Goal: Task Accomplishment & Management: Complete application form

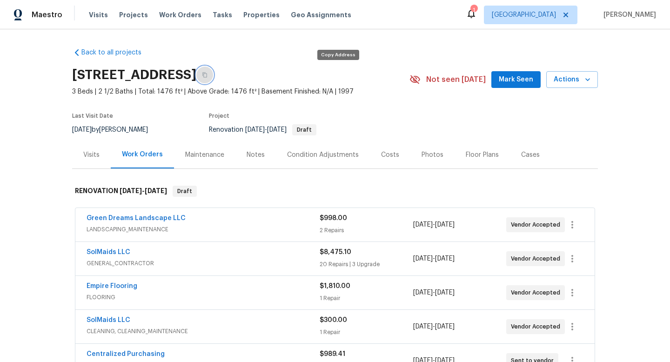
click at [207, 73] on icon "button" at bounding box center [204, 75] width 5 height 5
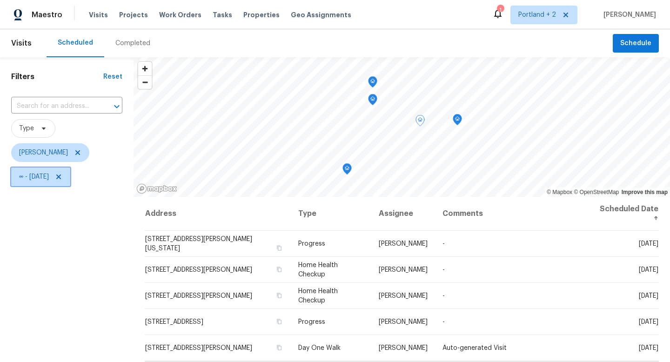
click at [62, 177] on icon at bounding box center [58, 176] width 7 height 7
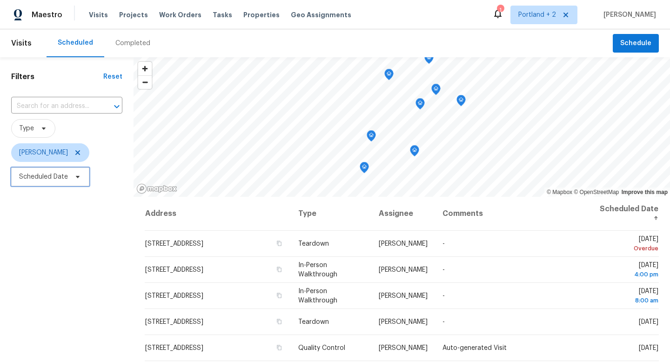
click at [78, 180] on icon at bounding box center [77, 176] width 7 height 7
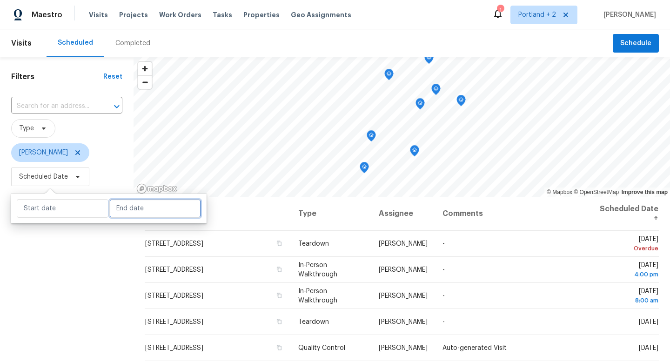
select select "7"
select select "2025"
select select "8"
select select "2025"
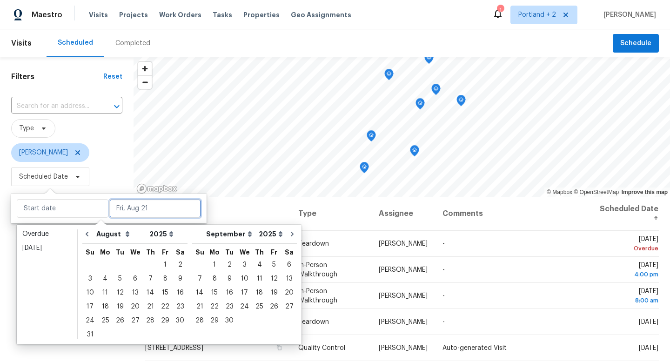
click at [124, 207] on input "text" at bounding box center [155, 208] width 92 height 19
click at [144, 308] on div "21" at bounding box center [150, 306] width 15 height 13
type input "Thu, Aug 21"
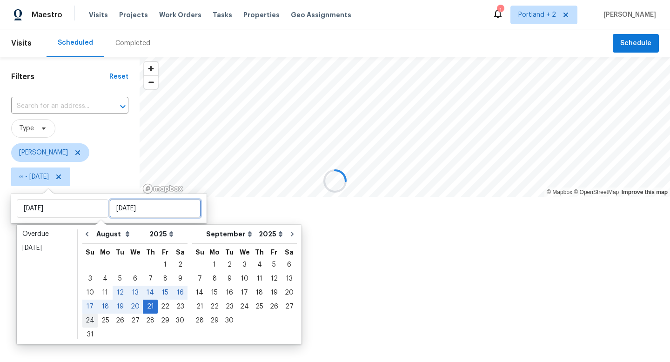
type input "Thu, Aug 21"
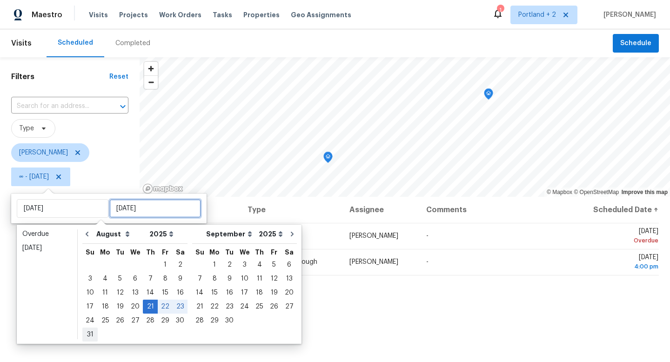
type input "Sun, Aug 31"
type input "Thu, Aug 21"
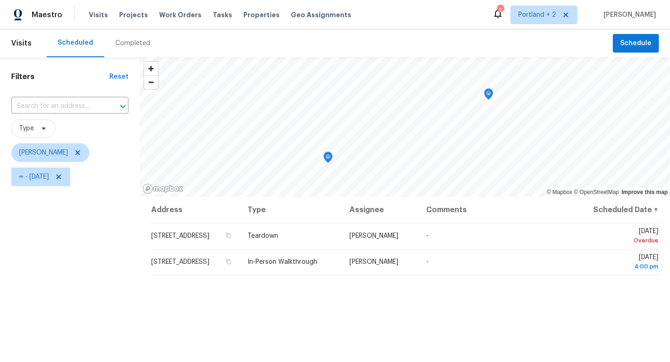
click at [75, 353] on div "Filters Reset ​ Type Karen Mattingley ∞ - Thu, Aug 21" at bounding box center [70, 271] width 140 height 429
click at [650, 40] on span "Schedule" at bounding box center [635, 44] width 31 height 12
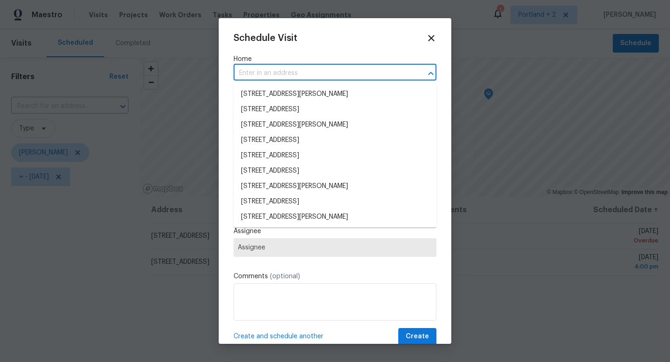
click at [308, 68] on input "text" at bounding box center [322, 73] width 177 height 14
paste input "14308 SE 7th Way, Vancouver, WA 98683"
type input "14308 SE 7th Way, Vancouver, WA 98683"
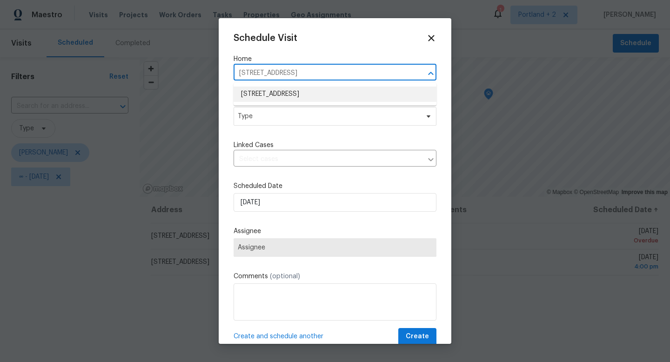
click at [297, 91] on li "14308 SE 7th Way, Vancouver, WA 98683" at bounding box center [335, 94] width 203 height 15
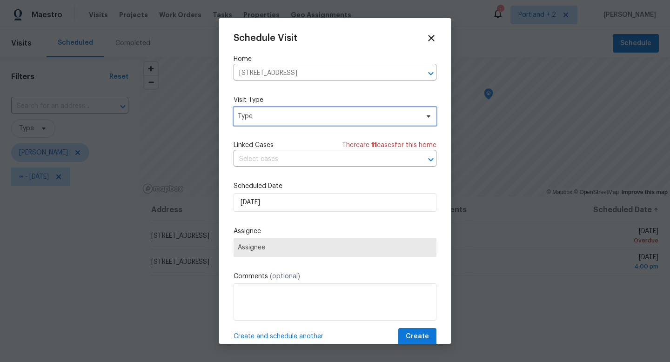
click at [292, 119] on span "Type" at bounding box center [328, 116] width 181 height 9
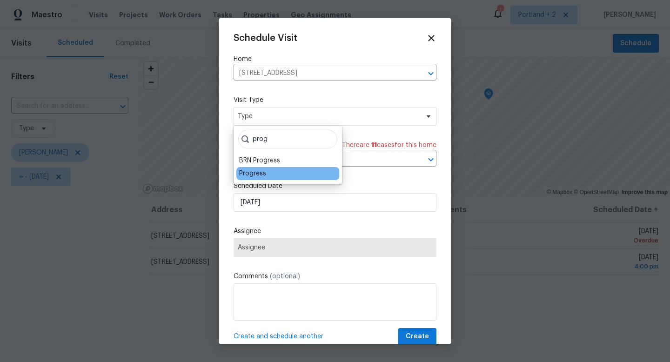
type input "prog"
click at [267, 171] on div "Progress" at bounding box center [287, 173] width 103 height 13
click at [254, 173] on div "Progress" at bounding box center [252, 173] width 27 height 9
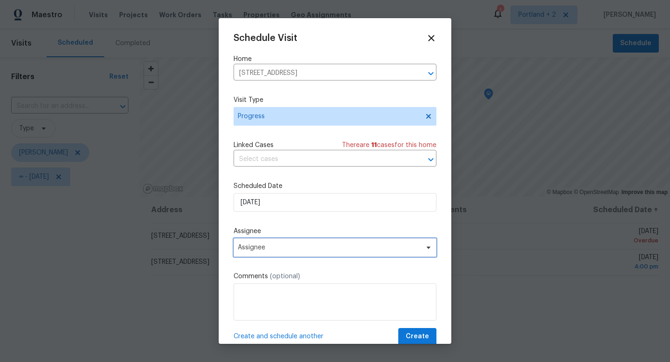
click at [265, 246] on span "Assignee" at bounding box center [329, 247] width 182 height 7
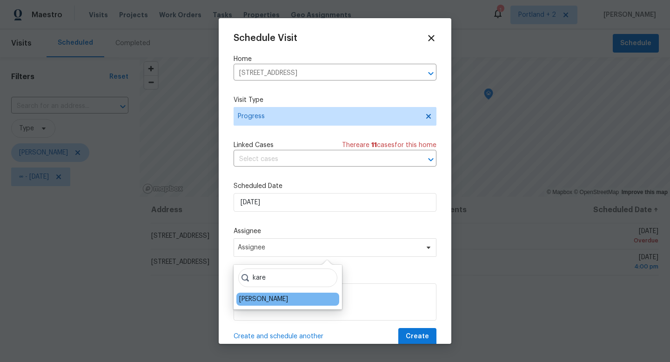
type input "kare"
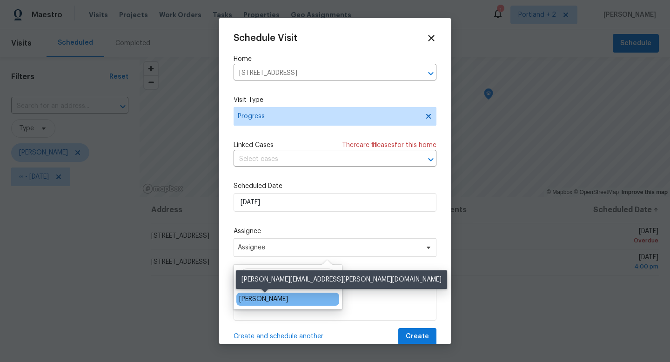
click at [267, 300] on div "[PERSON_NAME]" at bounding box center [263, 298] width 49 height 9
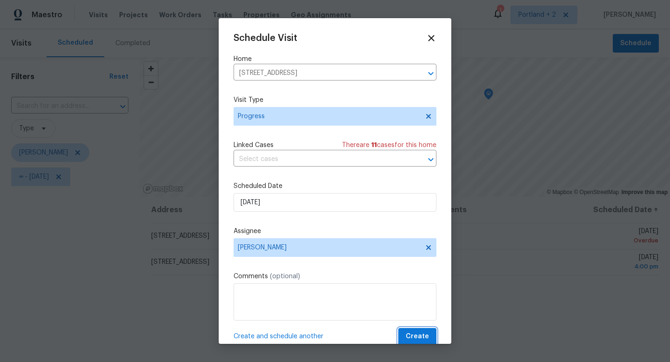
click at [413, 336] on span "Create" at bounding box center [417, 337] width 23 height 12
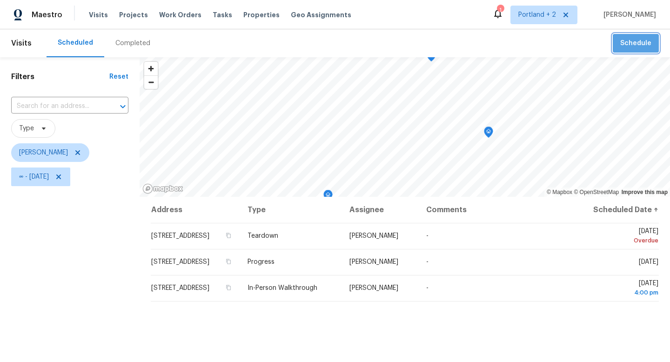
click at [651, 35] on button "Schedule" at bounding box center [636, 43] width 46 height 19
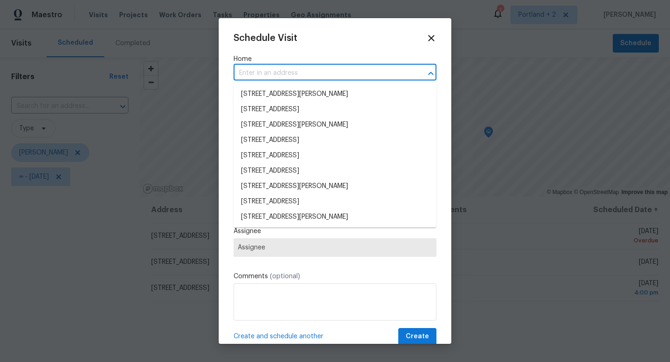
click at [285, 71] on input "text" at bounding box center [322, 73] width 177 height 14
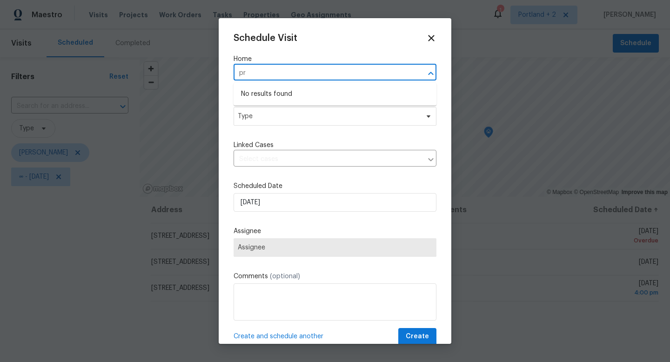
type input "p"
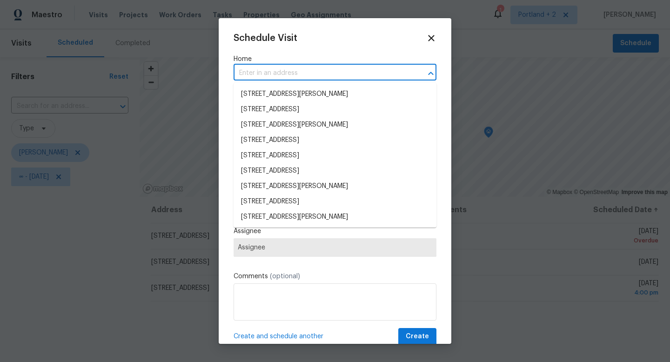
paste input "5906 NE Sumner St Portland OR 97218"
type input "5906 NE Sumner St Portland OR 97218"
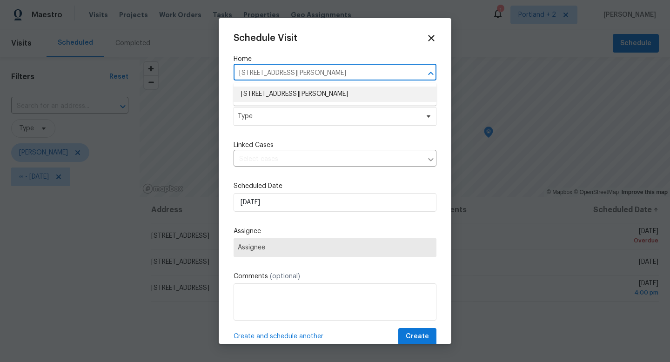
click at [324, 97] on li "5906 NE Sumner St, Portland, OR 97218" at bounding box center [335, 94] width 203 height 15
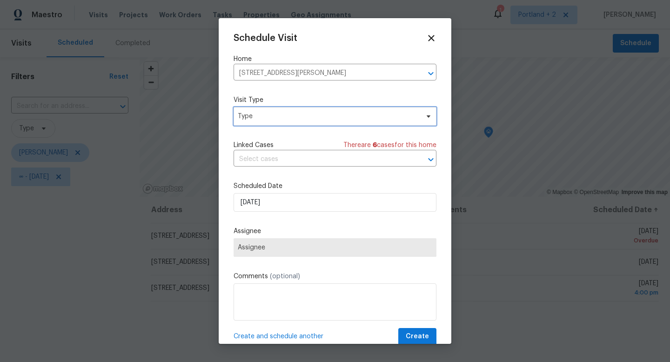
click at [312, 114] on span "Type" at bounding box center [328, 116] width 181 height 9
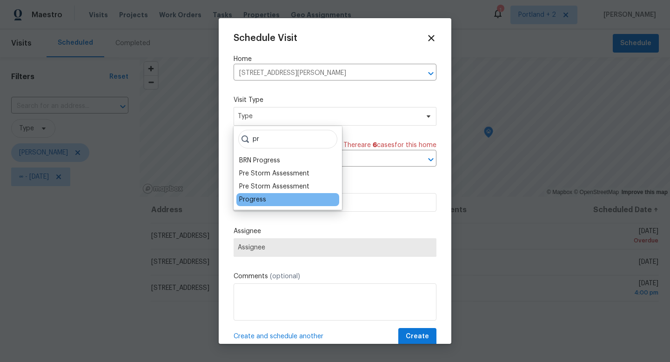
type input "pr"
click at [252, 201] on div "Progress" at bounding box center [252, 199] width 27 height 9
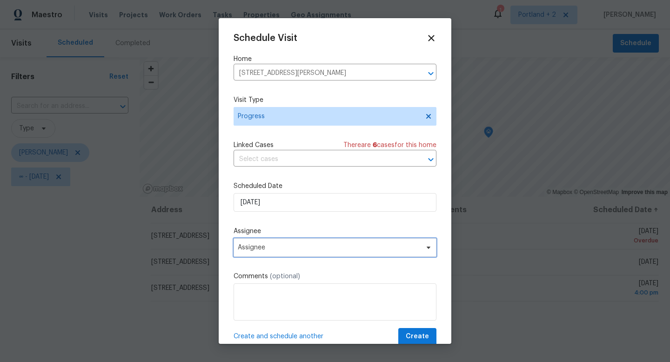
click at [269, 247] on span "Assignee" at bounding box center [329, 247] width 182 height 7
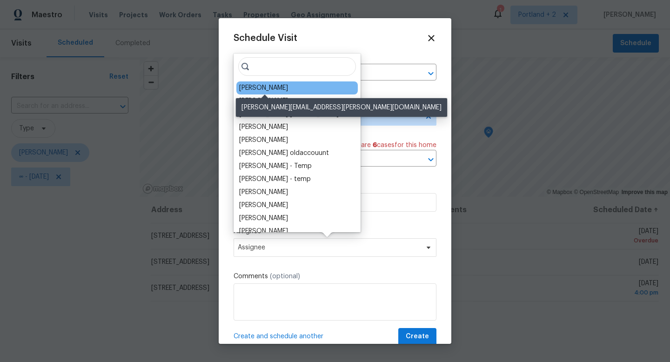
click at [288, 92] on div "[PERSON_NAME]" at bounding box center [263, 87] width 49 height 9
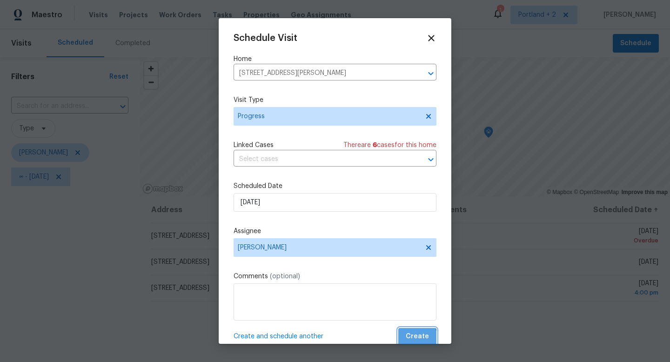
click at [416, 340] on span "Create" at bounding box center [417, 337] width 23 height 12
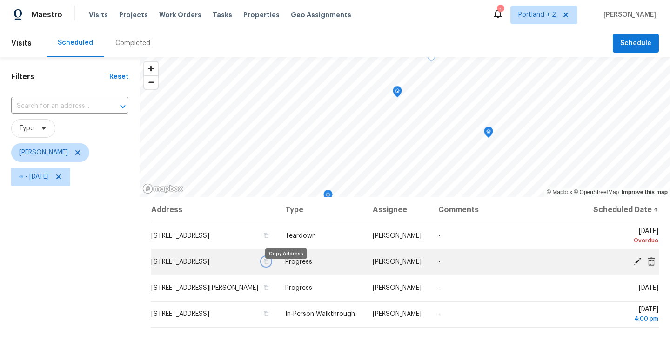
click at [269, 264] on icon "button" at bounding box center [266, 261] width 5 height 5
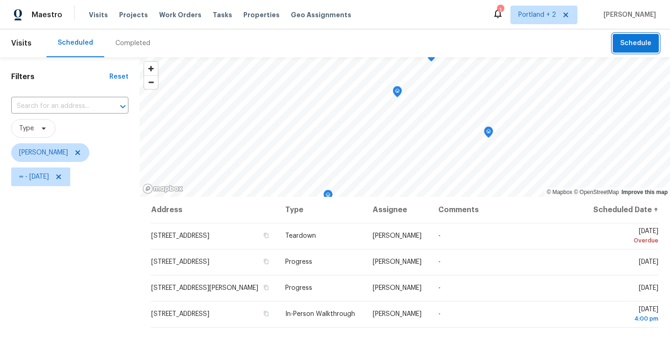
click at [628, 46] on span "Schedule" at bounding box center [635, 44] width 31 height 12
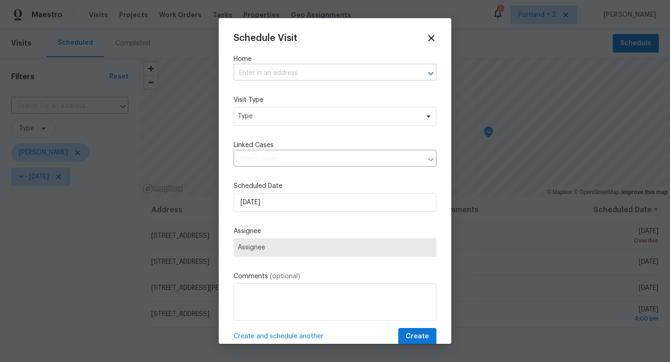
click at [359, 76] on input "text" at bounding box center [322, 73] width 177 height 14
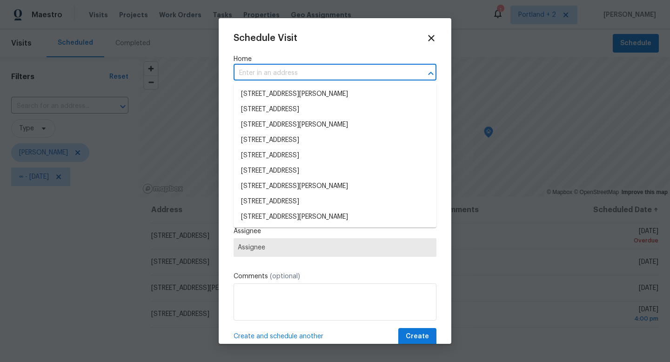
paste input "1602 NW 119th St Vancouver WA 98685"
type input "1602 NW 119th St Vancouver WA 98685"
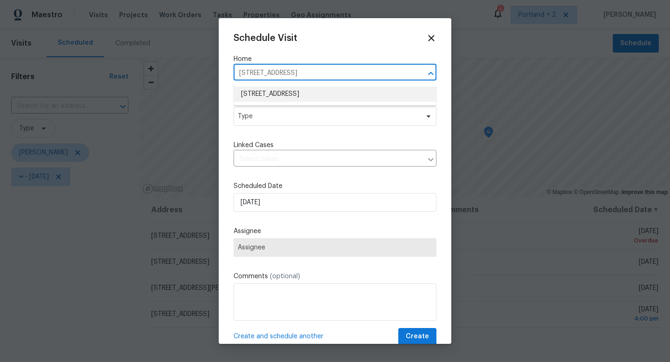
click at [354, 92] on li "1602 NW 119th St, Vancouver, WA 98685" at bounding box center [335, 94] width 203 height 15
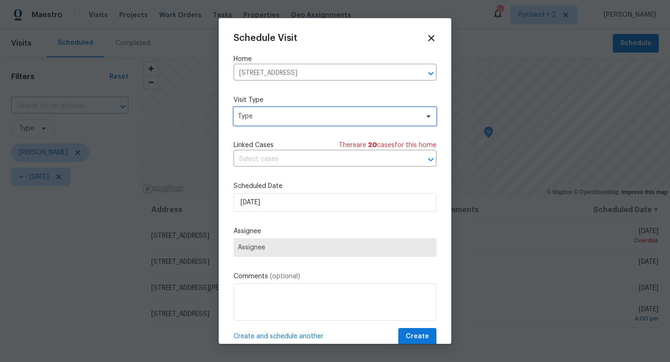
click at [328, 117] on span "Type" at bounding box center [328, 116] width 181 height 9
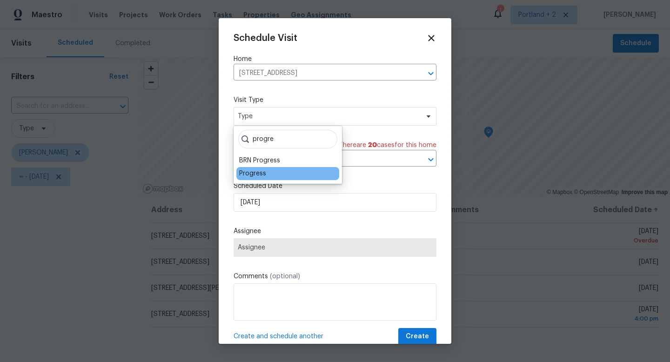
type input "progre"
click at [258, 175] on div "Progress" at bounding box center [252, 173] width 27 height 9
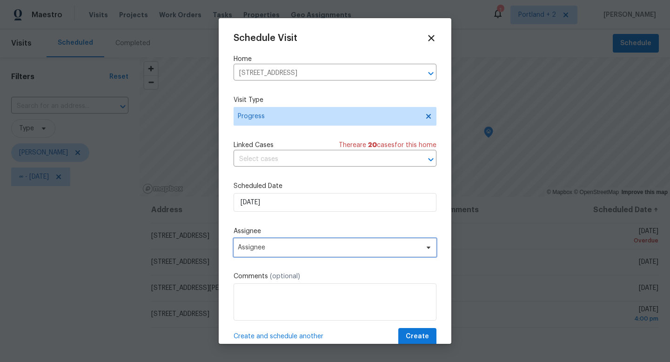
click at [269, 244] on span "Assignee" at bounding box center [335, 247] width 203 height 19
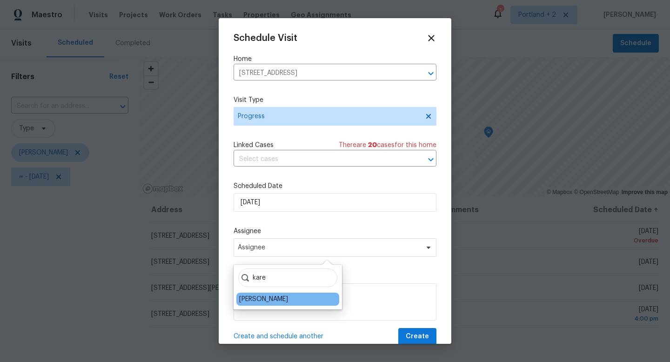
type input "kare"
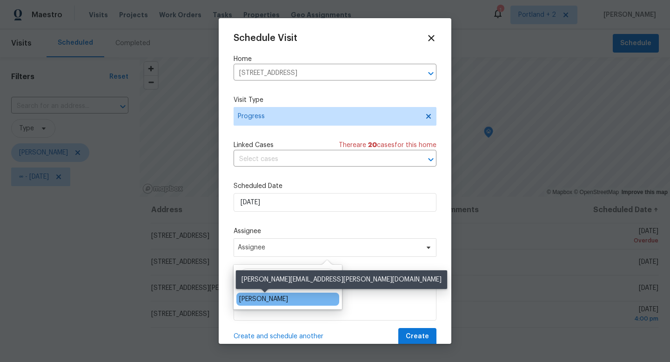
click at [260, 300] on div "[PERSON_NAME]" at bounding box center [263, 298] width 49 height 9
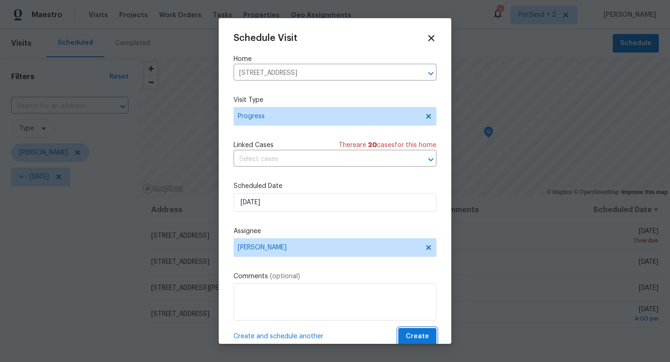
click at [418, 334] on span "Create" at bounding box center [417, 337] width 23 height 12
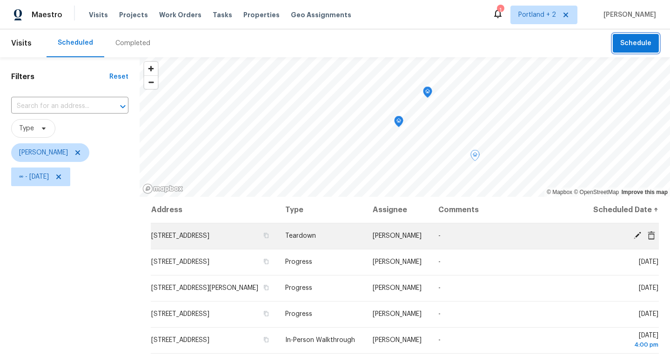
scroll to position [47, 0]
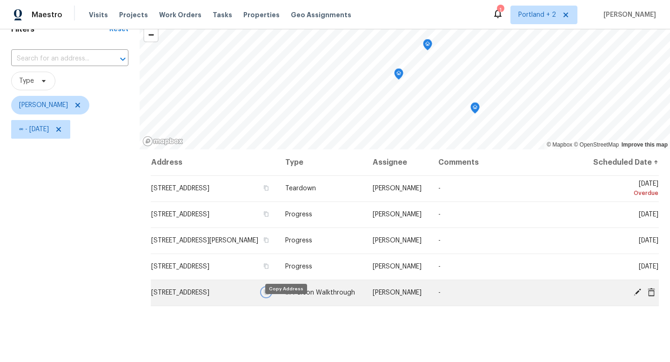
click at [269, 295] on icon "button" at bounding box center [266, 292] width 6 height 6
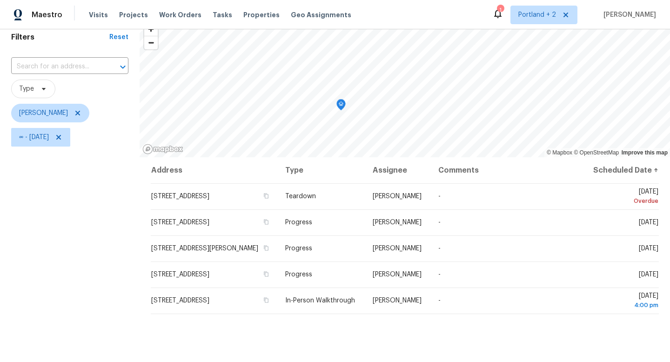
scroll to position [0, 0]
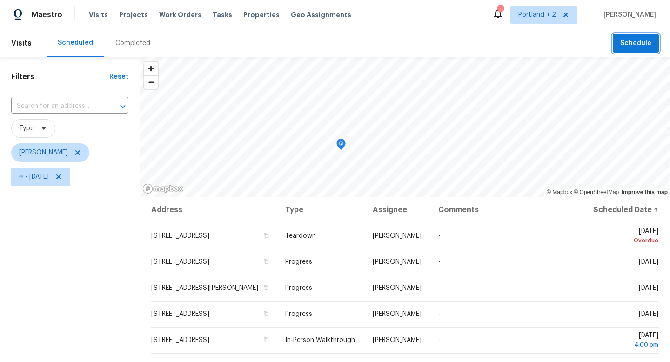
click at [643, 44] on span "Schedule" at bounding box center [635, 44] width 31 height 12
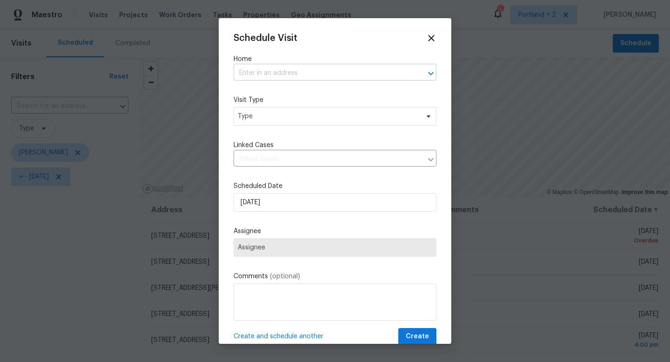
click at [328, 68] on input "text" at bounding box center [322, 73] width 177 height 14
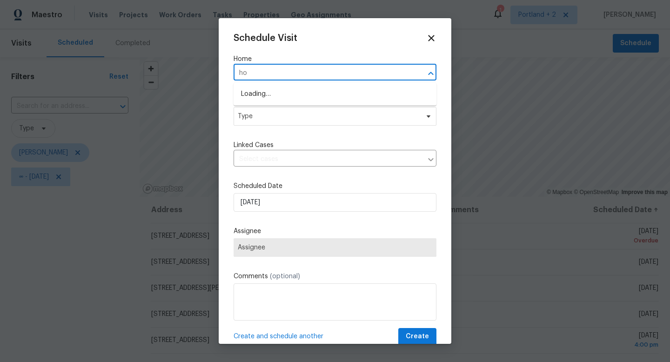
type input "h"
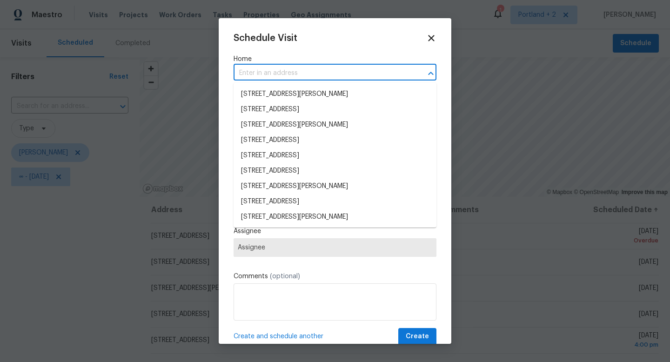
paste input "14569 SW Moet Ct Portland OR 97224"
type input "14569 SW Moet Ct Portland OR 97224"
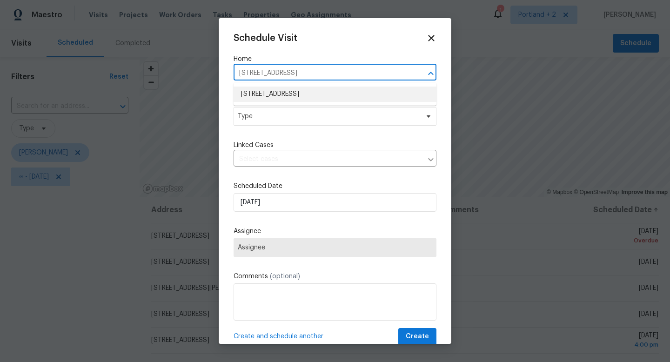
click at [278, 94] on li "14569 SW Moet Ct, Portland, OR 97224" at bounding box center [335, 94] width 203 height 15
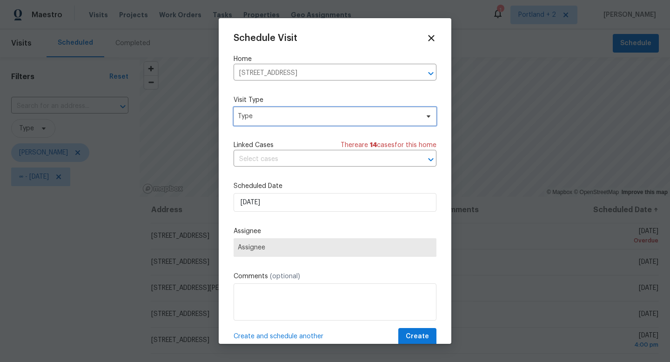
click at [269, 113] on span "Type" at bounding box center [328, 116] width 181 height 9
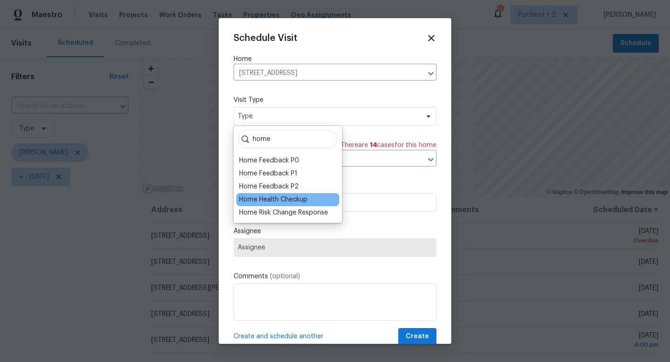
type input "home"
click at [245, 199] on div "Home Health Checkup" at bounding box center [273, 199] width 68 height 9
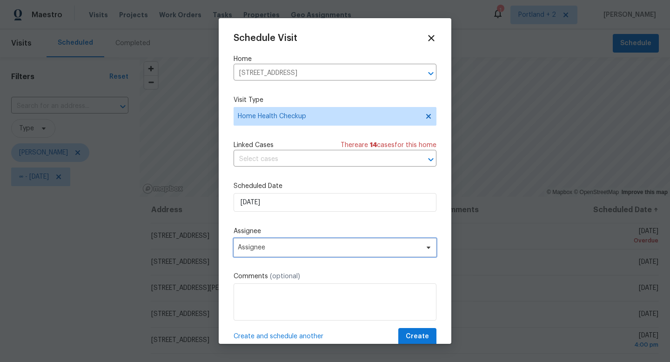
click at [270, 248] on span "Assignee" at bounding box center [329, 247] width 182 height 7
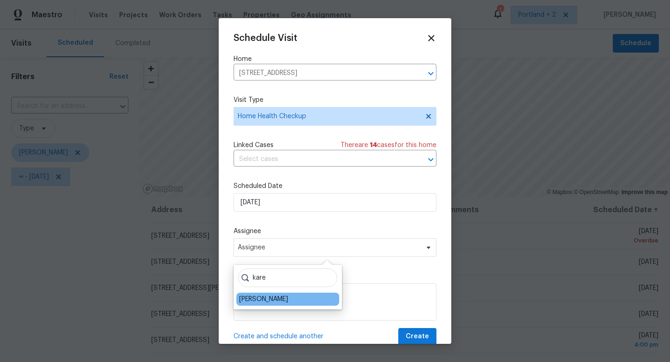
type input "kare"
click at [261, 304] on div "[PERSON_NAME]" at bounding box center [287, 299] width 103 height 13
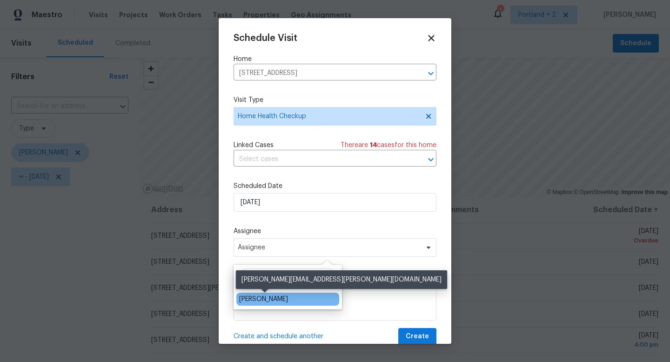
click at [269, 301] on div "[PERSON_NAME]" at bounding box center [263, 298] width 49 height 9
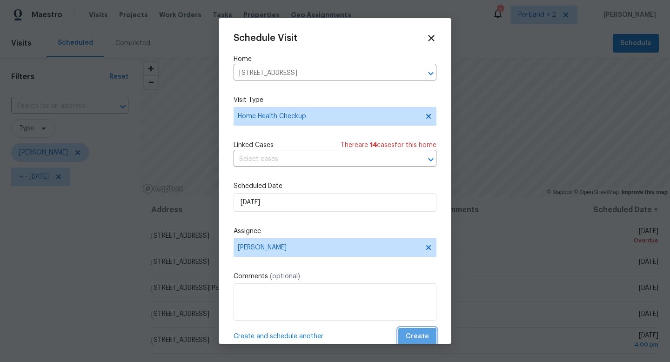
click at [419, 338] on span "Create" at bounding box center [417, 337] width 23 height 12
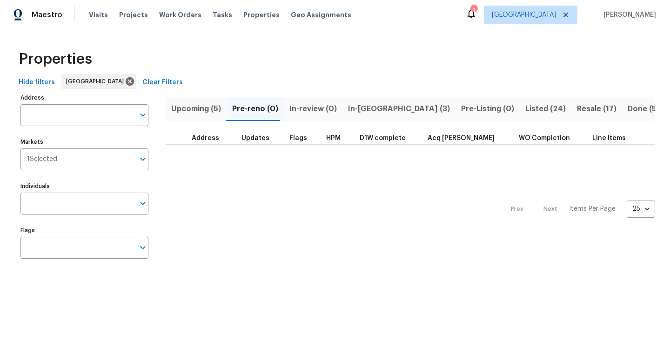
click at [350, 106] on span "In-[GEOGRAPHIC_DATA] (3)" at bounding box center [399, 108] width 102 height 13
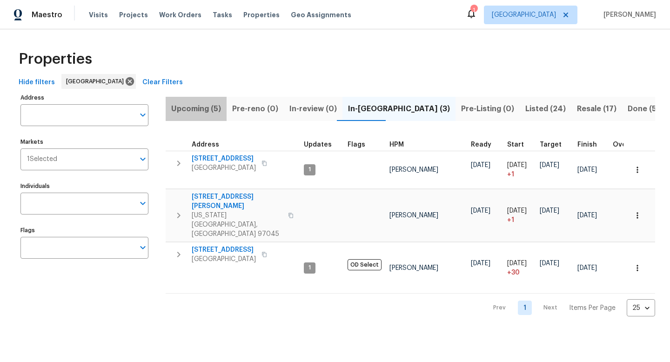
click at [200, 111] on span "Upcoming (5)" at bounding box center [196, 108] width 50 height 13
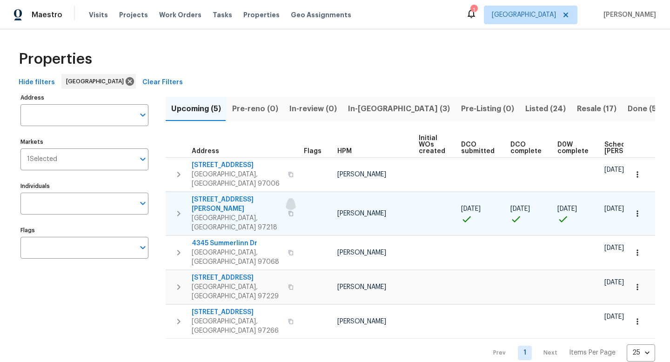
click at [285, 199] on button "button" at bounding box center [290, 214] width 11 height 32
click at [361, 112] on span "In-reno (3)" at bounding box center [399, 108] width 102 height 13
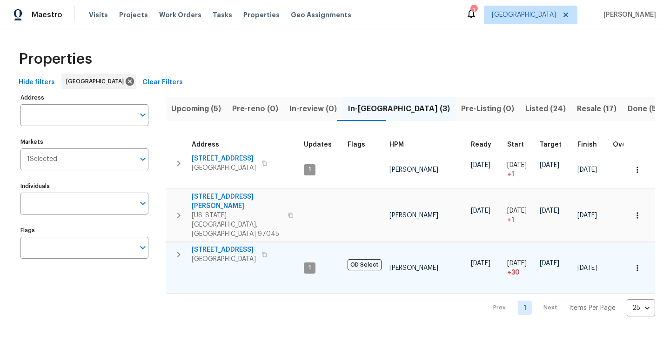
click at [267, 252] on icon "button" at bounding box center [264, 255] width 6 height 6
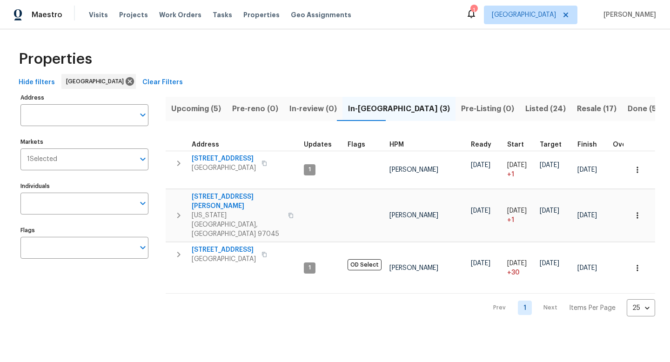
click at [525, 107] on span "Listed (24)" at bounding box center [545, 108] width 40 height 13
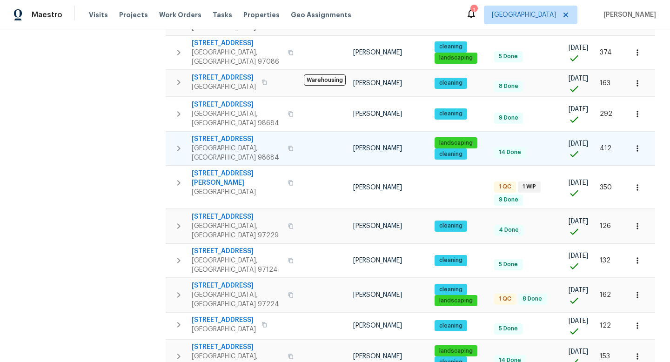
scroll to position [502, 0]
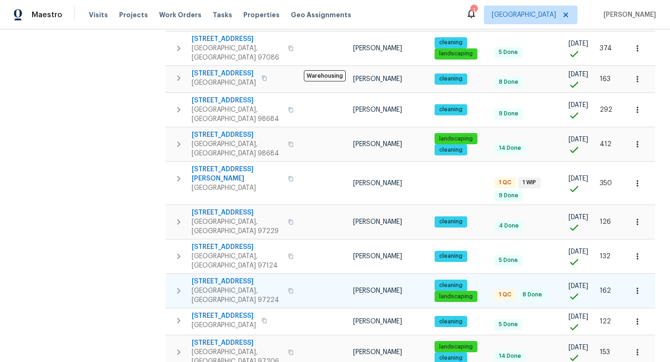
click at [288, 288] on icon "button" at bounding box center [291, 291] width 6 height 6
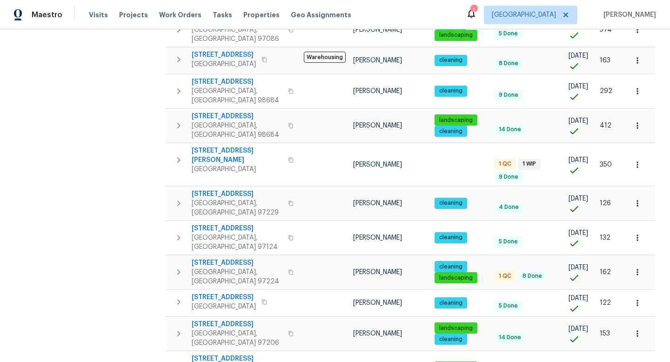
scroll to position [529, 0]
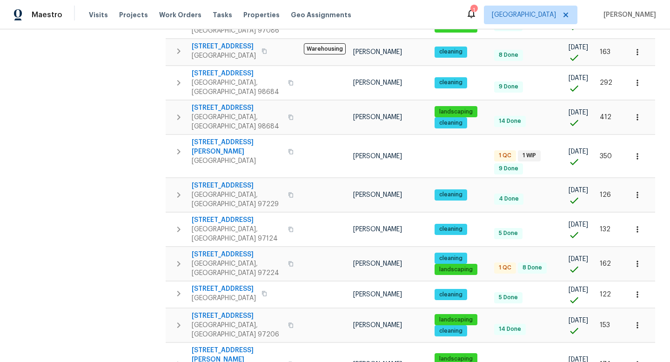
click at [127, 83] on div "Address Address Markets 1 Selected Markets Individuals Individuals Flags Flags" at bounding box center [90, 51] width 140 height 978
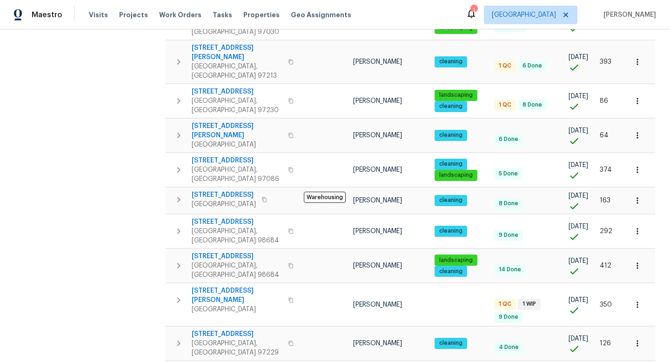
scroll to position [378, 0]
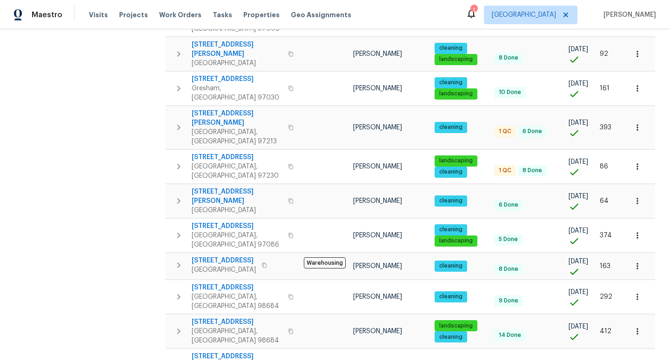
scroll to position [313, 0]
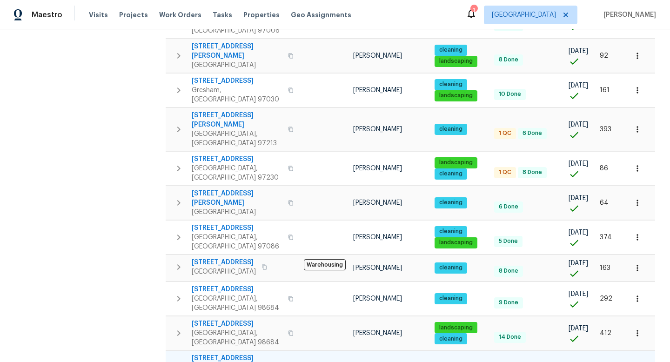
click at [285, 356] on button "button" at bounding box center [290, 367] width 11 height 22
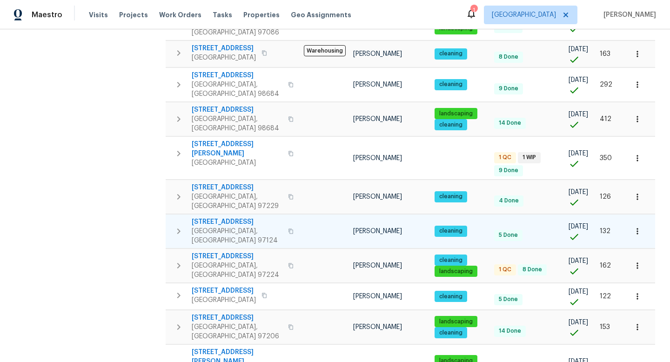
scroll to position [526, 0]
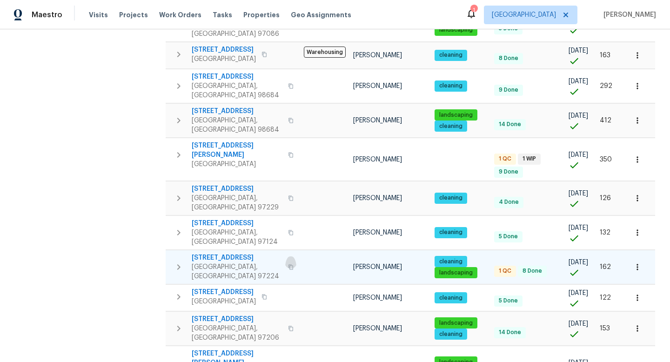
click at [288, 265] on icon "button" at bounding box center [290, 267] width 5 height 5
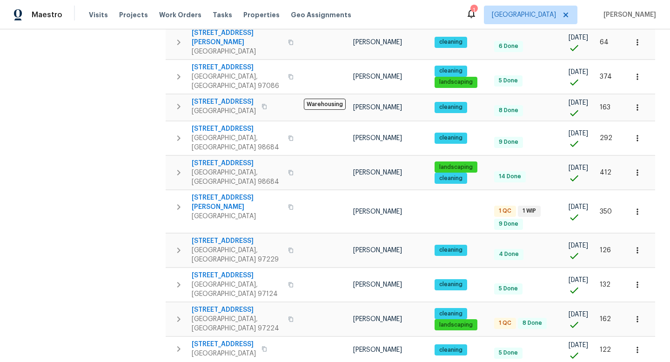
scroll to position [464, 0]
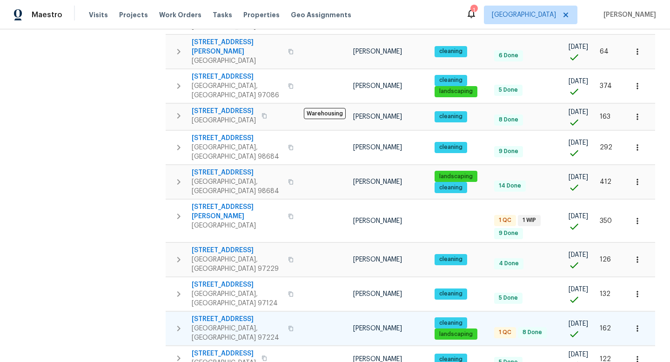
click at [288, 326] on icon "button" at bounding box center [291, 329] width 6 height 6
click at [122, 132] on div "Address Address Markets 1 Selected Markets Individuals Individuals Flags Flags" at bounding box center [90, 116] width 140 height 978
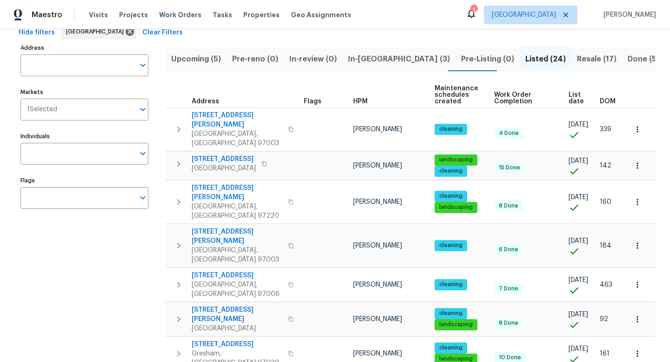
scroll to position [0, 0]
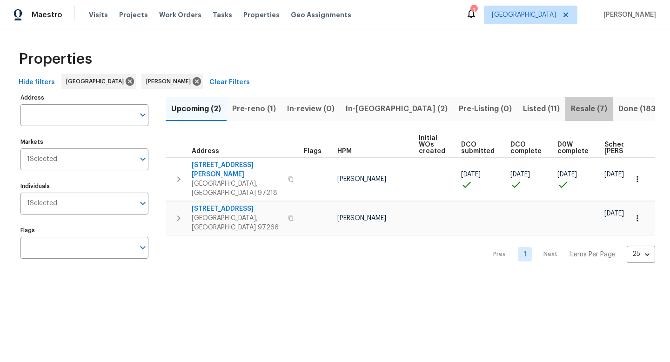
click at [571, 110] on span "Resale (7)" at bounding box center [589, 108] width 36 height 13
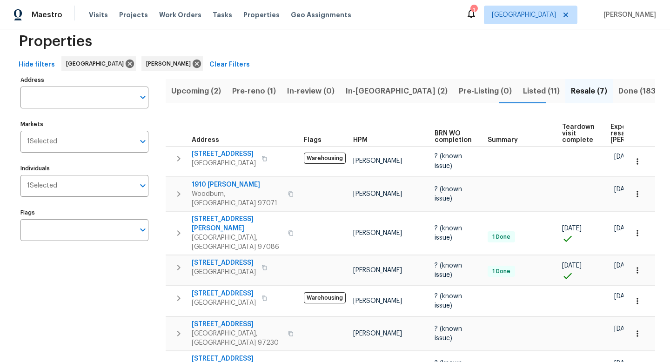
scroll to position [17, 0]
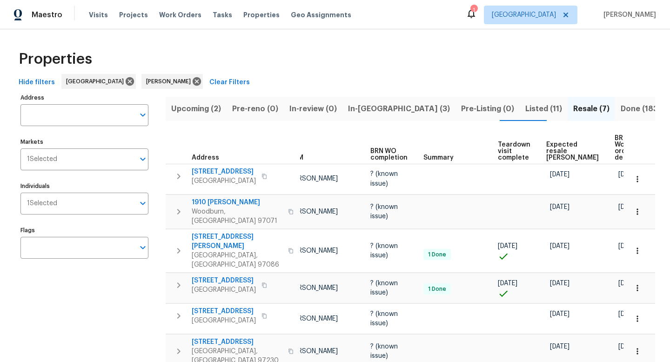
scroll to position [0, 64]
click at [525, 110] on span "Listed (11)" at bounding box center [543, 108] width 37 height 13
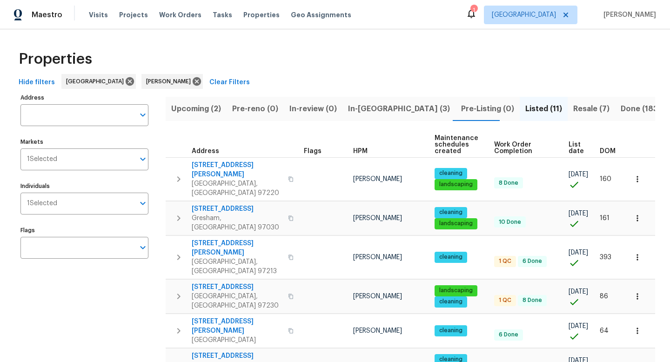
click at [568, 145] on span "List date" at bounding box center [575, 147] width 15 height 13
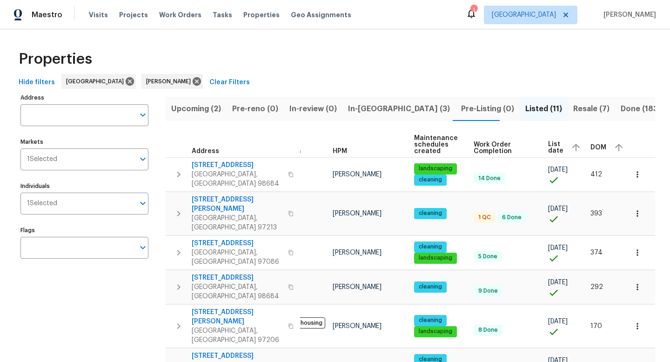
click at [573, 110] on span "Resale (7)" at bounding box center [591, 108] width 36 height 13
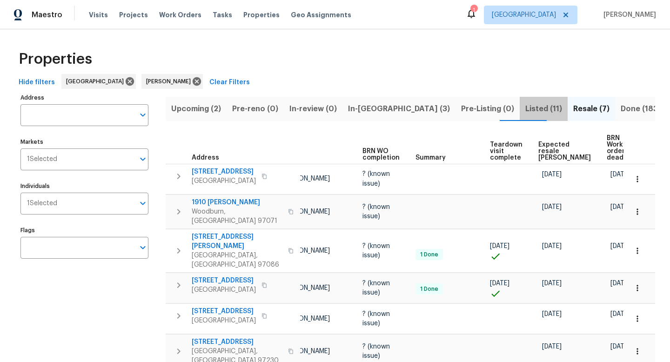
click at [525, 107] on span "Listed (11)" at bounding box center [543, 108] width 37 height 13
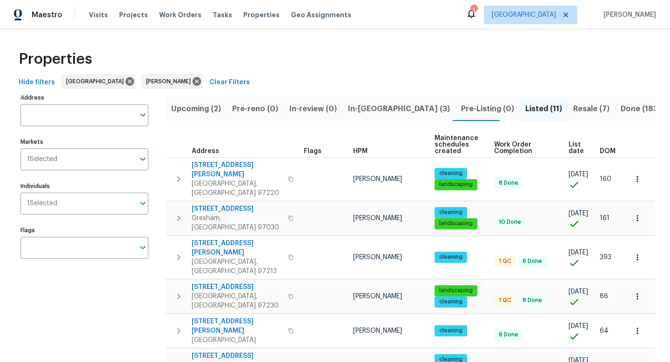
click at [360, 108] on span "In-reno (3)" at bounding box center [399, 108] width 102 height 13
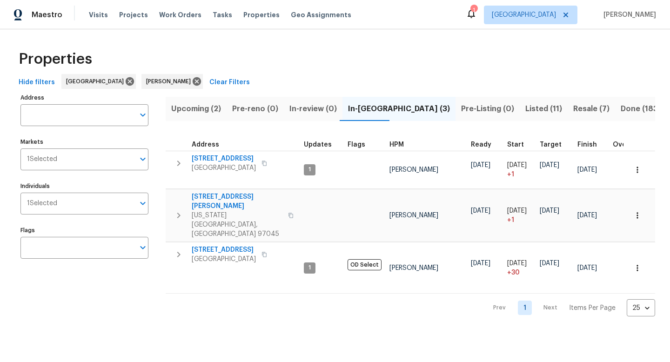
click at [212, 108] on span "Upcoming (2)" at bounding box center [196, 108] width 50 height 13
